Goal: Check status: Verify the current state of an ongoing process or item

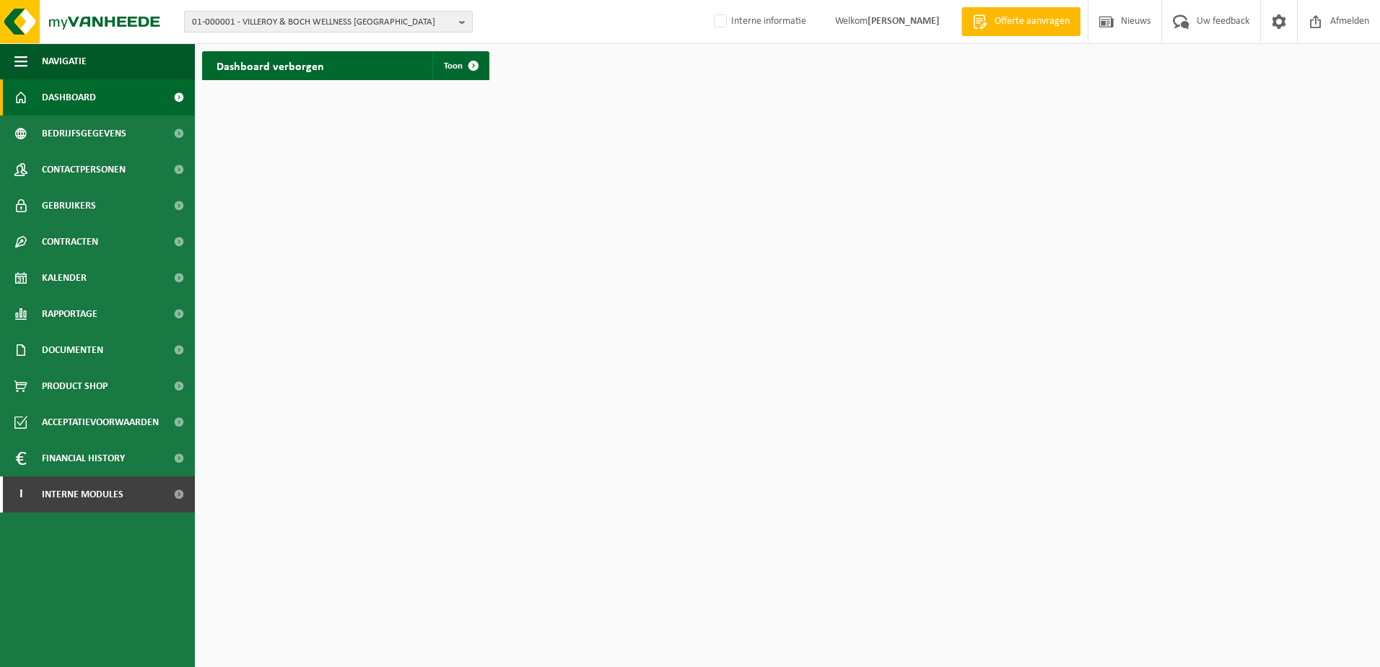
click at [452, 21] on span "01-000001 - VILLEROY & BOCH WELLNESS NV" at bounding box center [322, 23] width 261 height 22
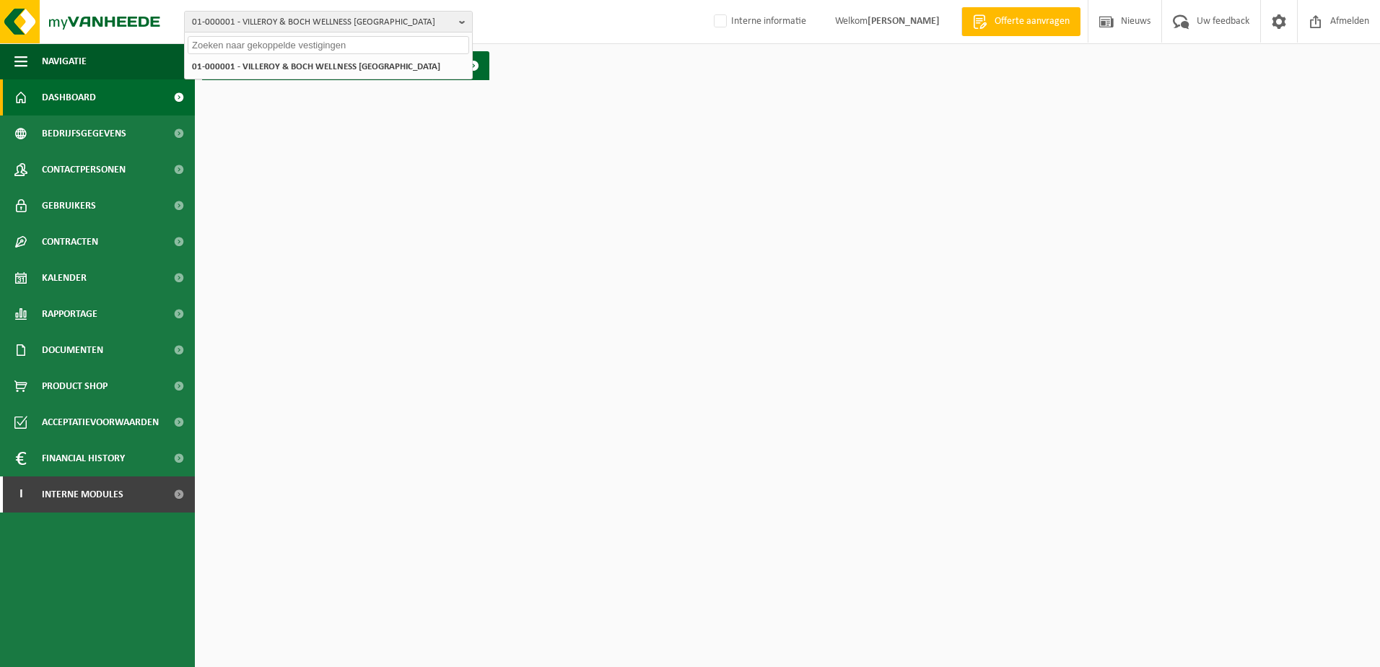
click at [281, 47] on input "text" at bounding box center [328, 45] width 281 height 18
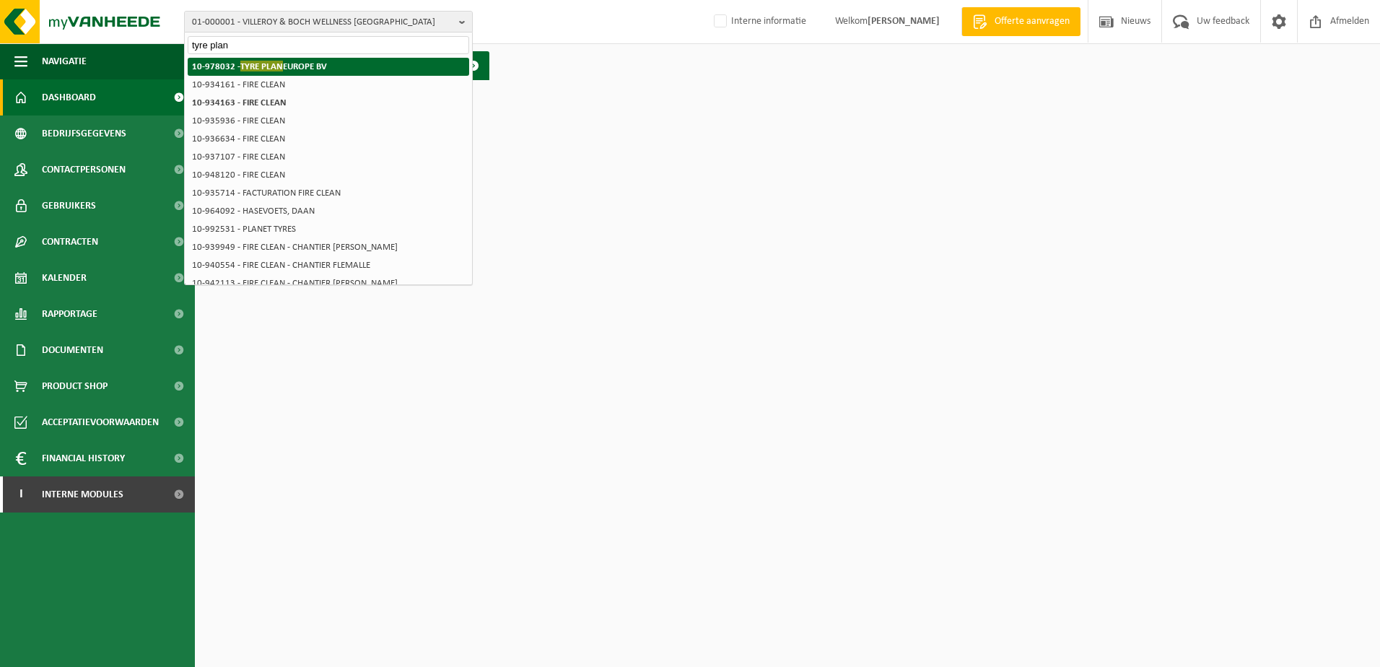
type input "tyre plan"
click at [310, 61] on strong "10-978032 - TYRE PLAN EUROPE BV" at bounding box center [259, 66] width 135 height 11
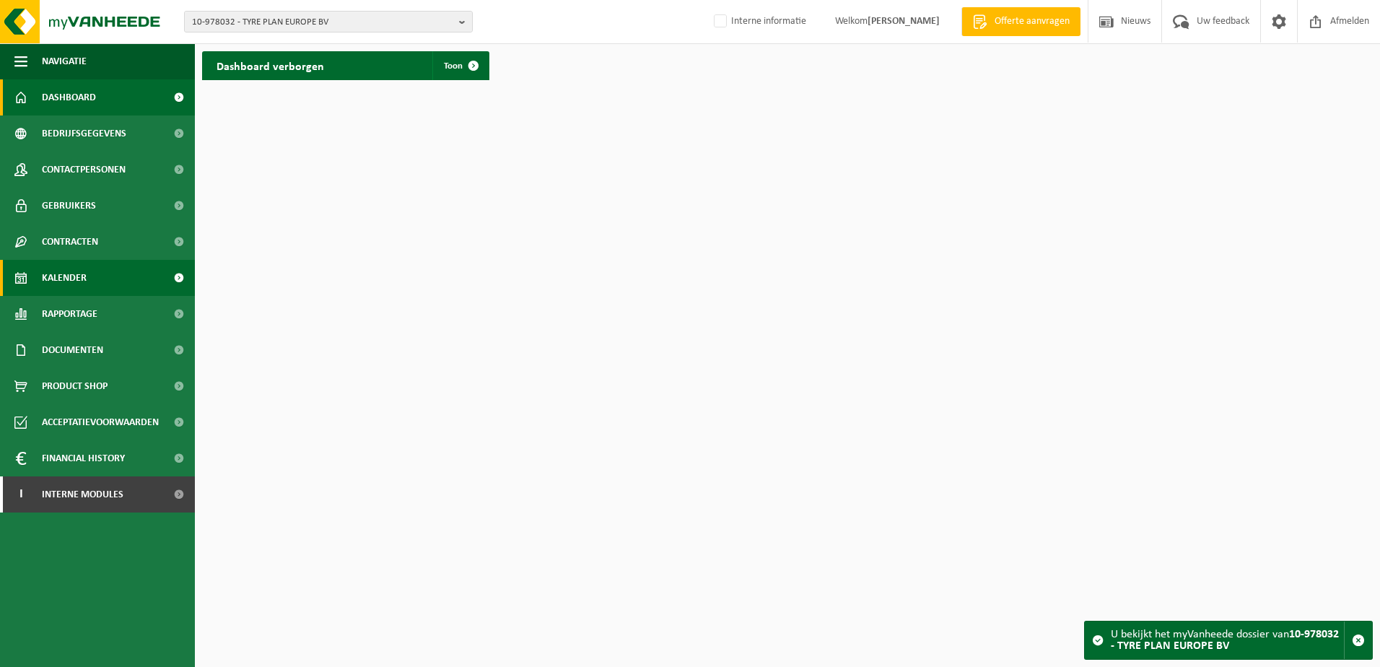
click at [68, 277] on span "Kalender" at bounding box center [64, 278] width 45 height 36
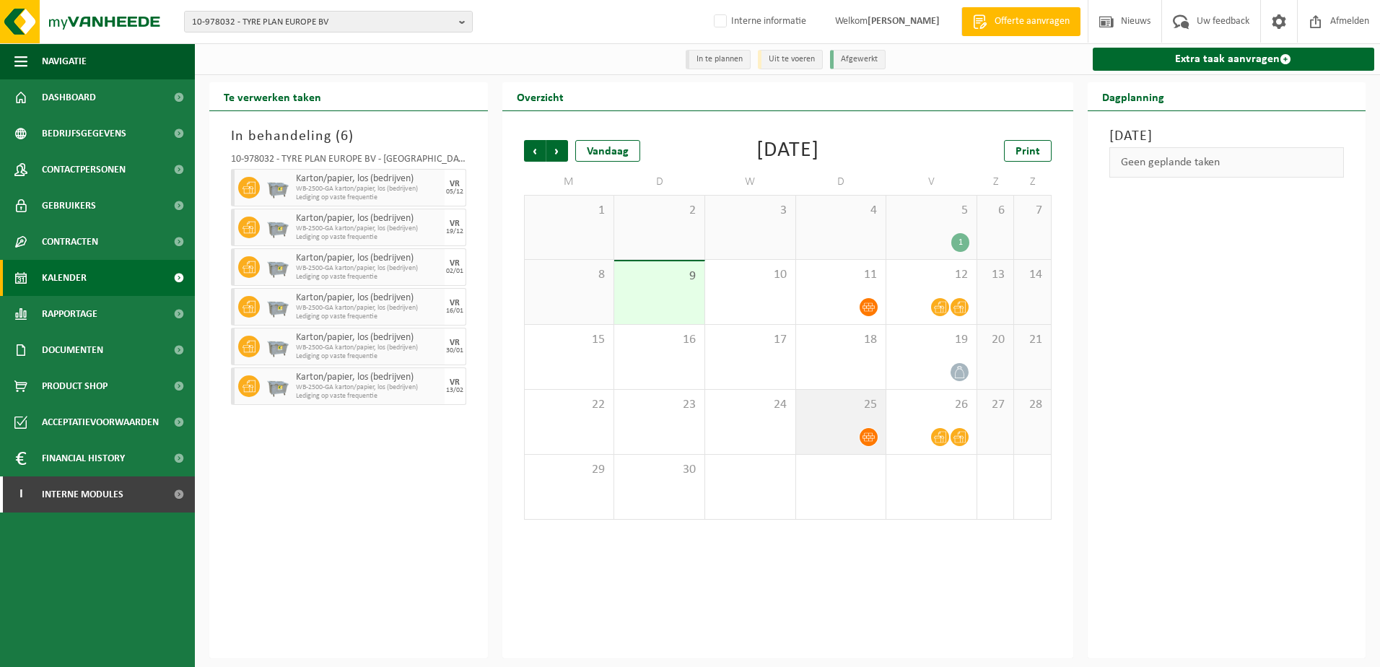
click at [869, 438] on icon at bounding box center [868, 437] width 12 height 12
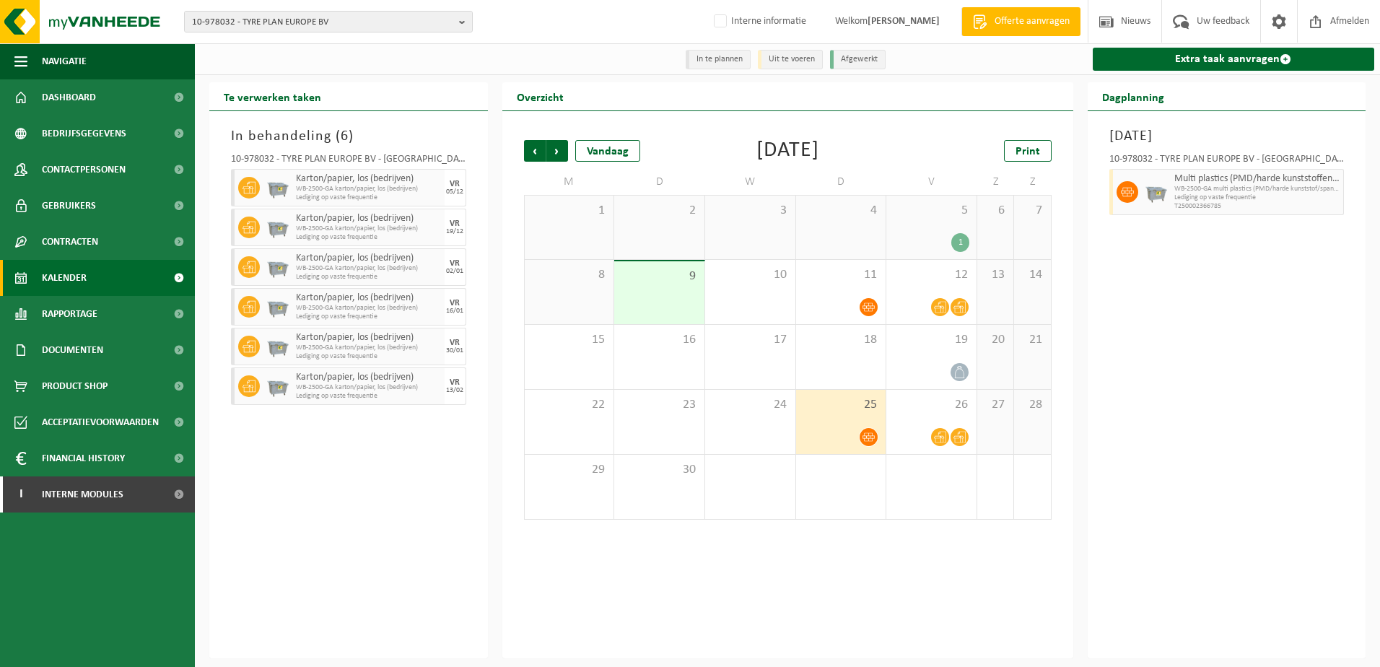
click at [821, 420] on div "25" at bounding box center [841, 422] width 90 height 64
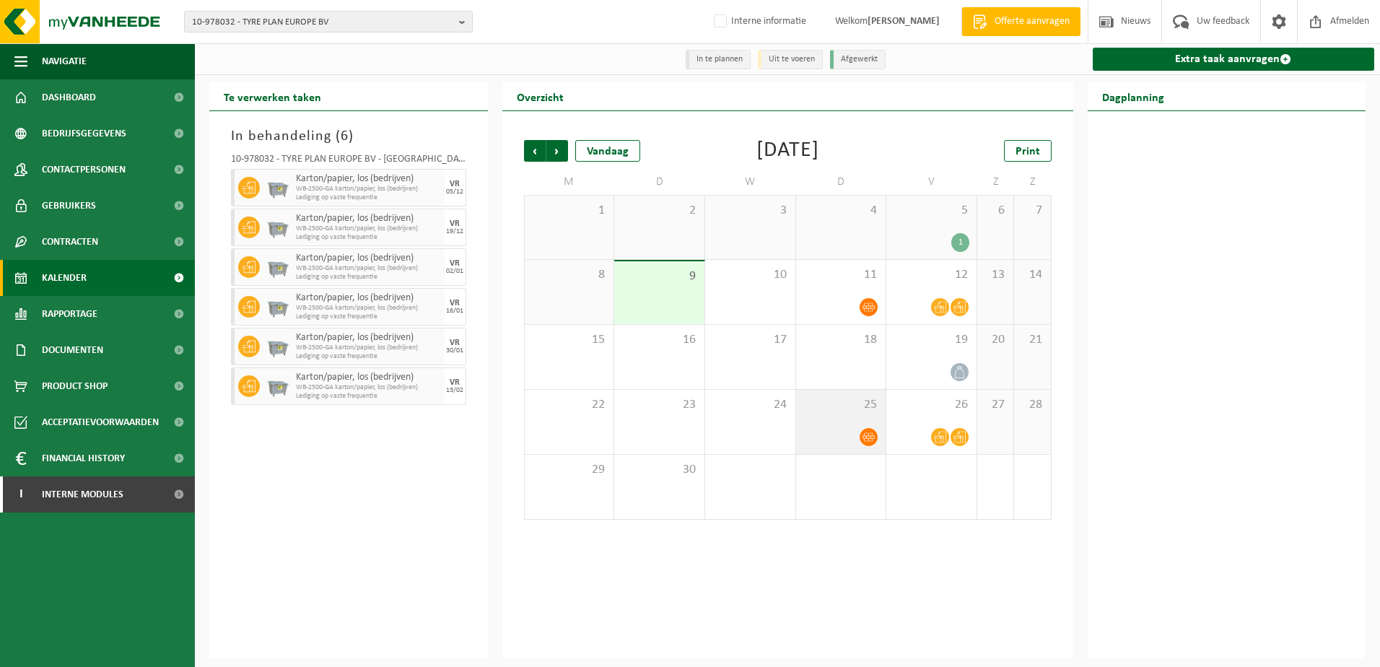
click at [870, 441] on icon at bounding box center [868, 437] width 12 height 12
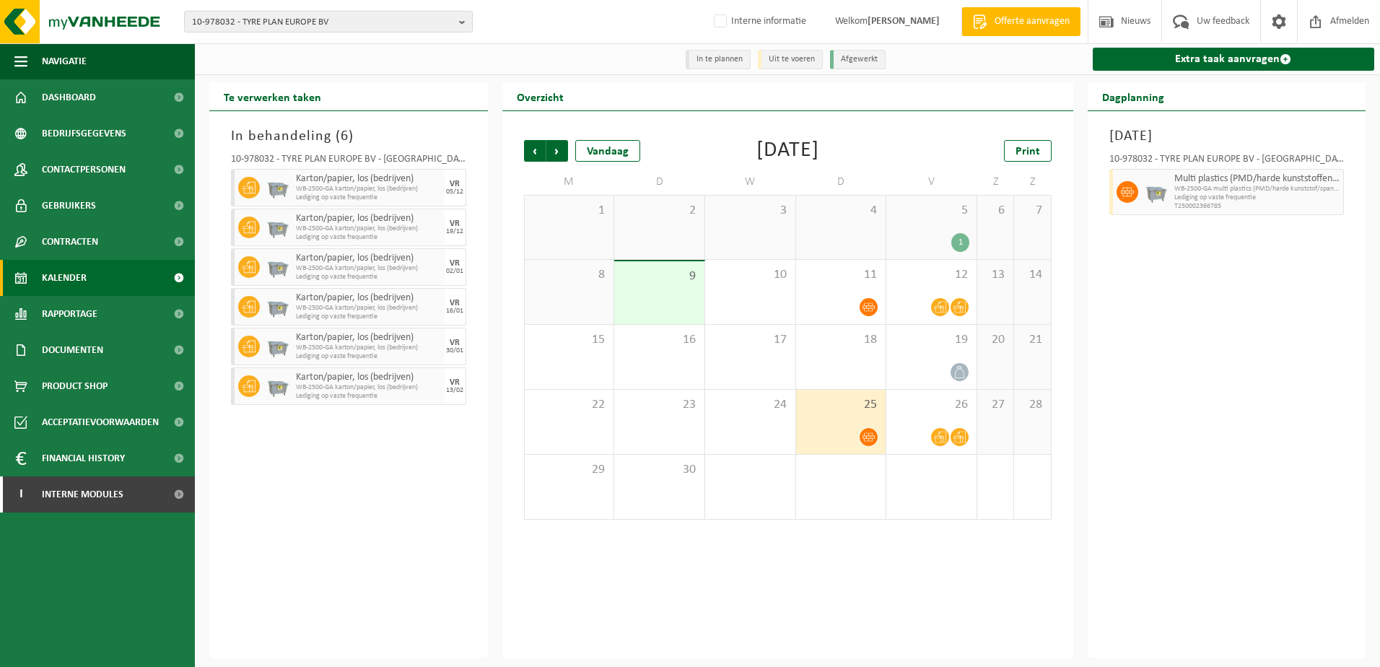
click at [1159, 479] on div "Donderdag 25 september 2025 10-978032 - TYRE PLAN EUROPE BV - KALMTHOUT Multi p…" at bounding box center [1226, 384] width 279 height 547
click at [923, 494] on div at bounding box center [931, 501] width 76 height 19
